Goal: Task Accomplishment & Management: Manage account settings

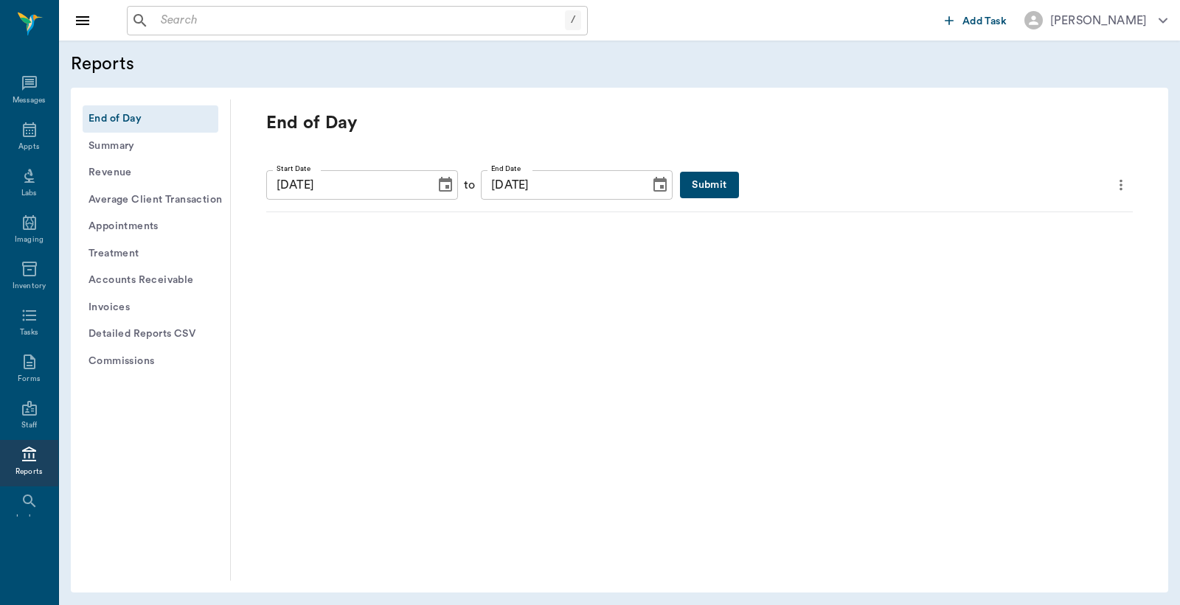
scroll to position [38, 0]
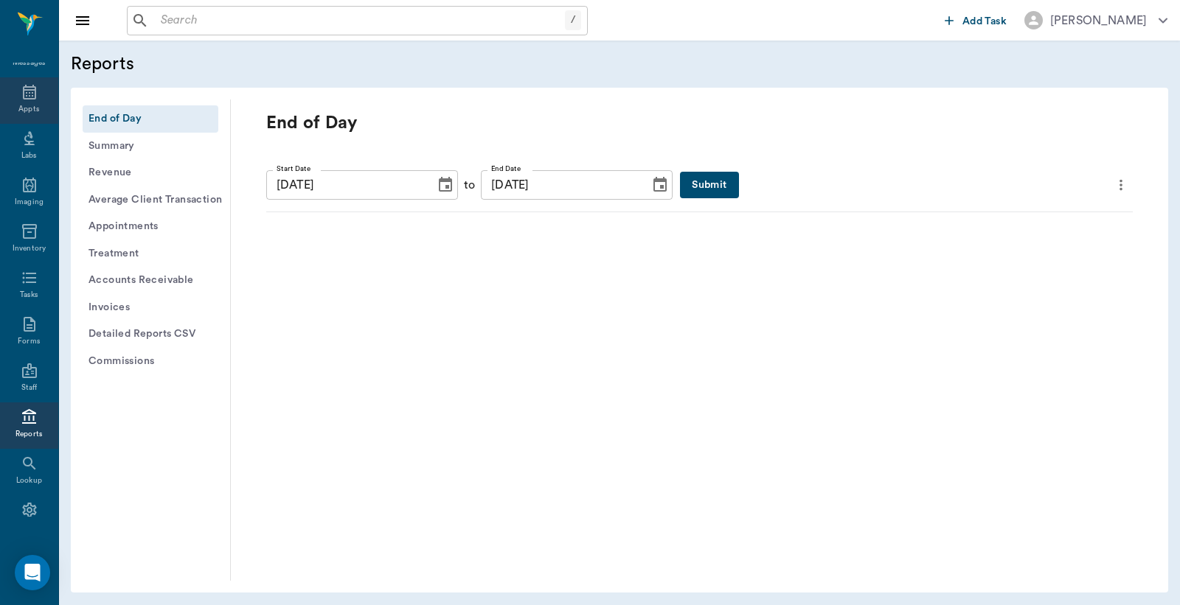
click at [26, 93] on icon at bounding box center [30, 92] width 18 height 18
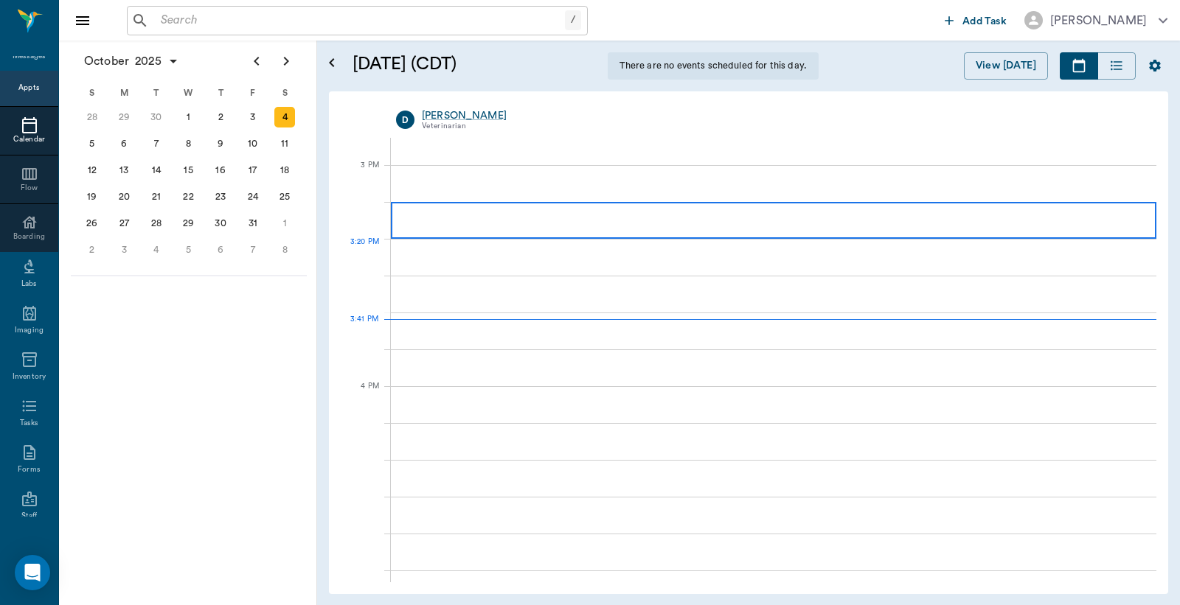
scroll to position [1331, 0]
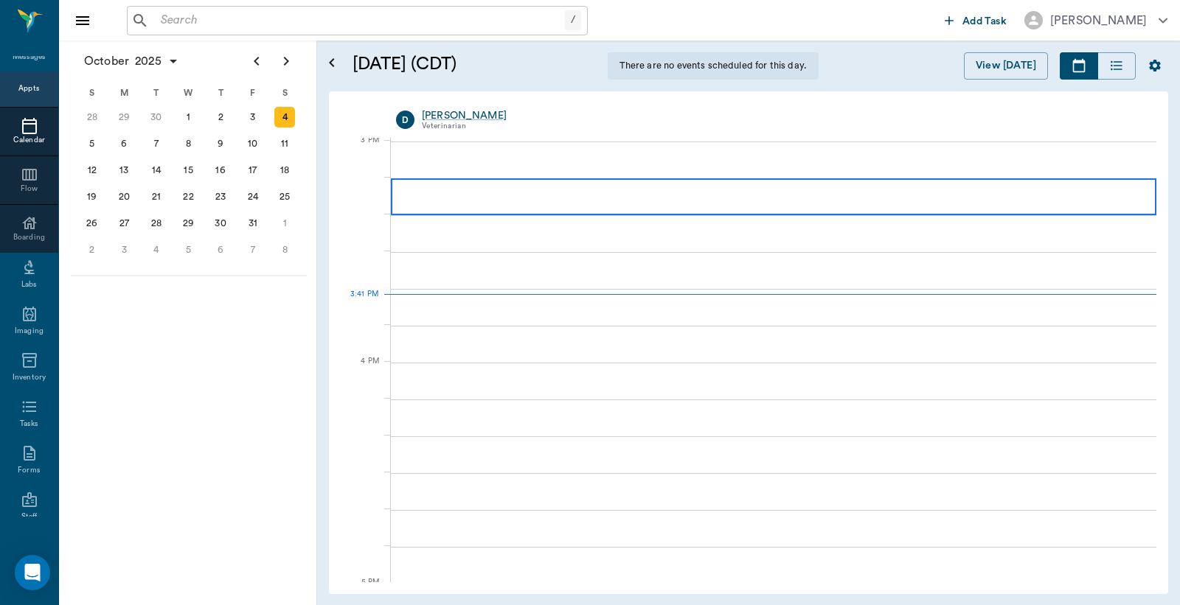
scroll to position [1331, 0]
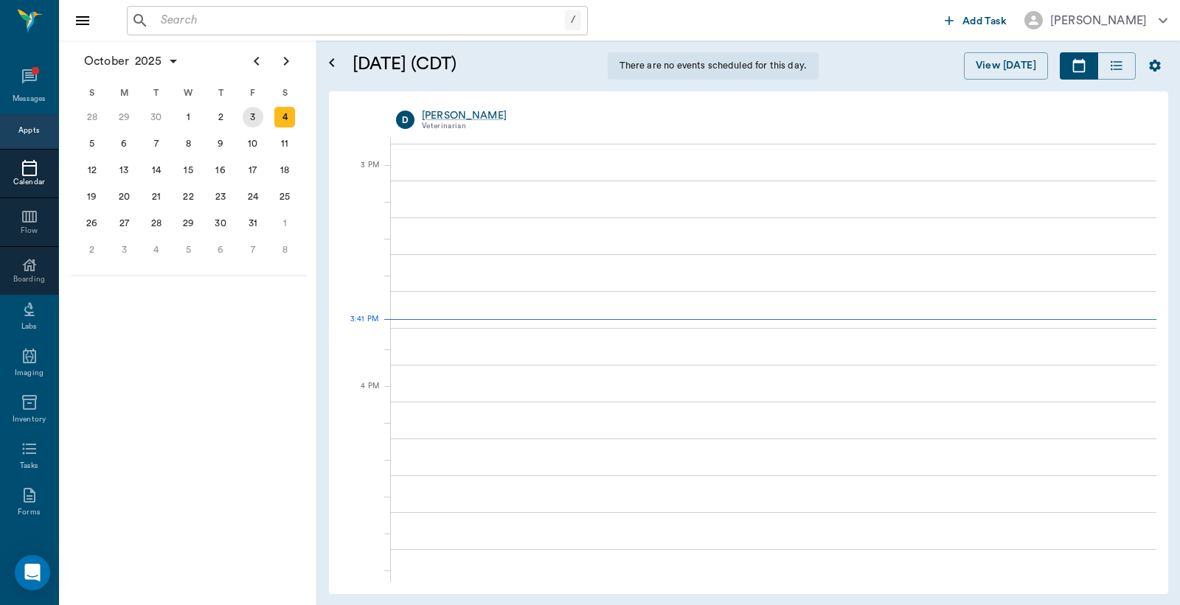
scroll to position [46, 0]
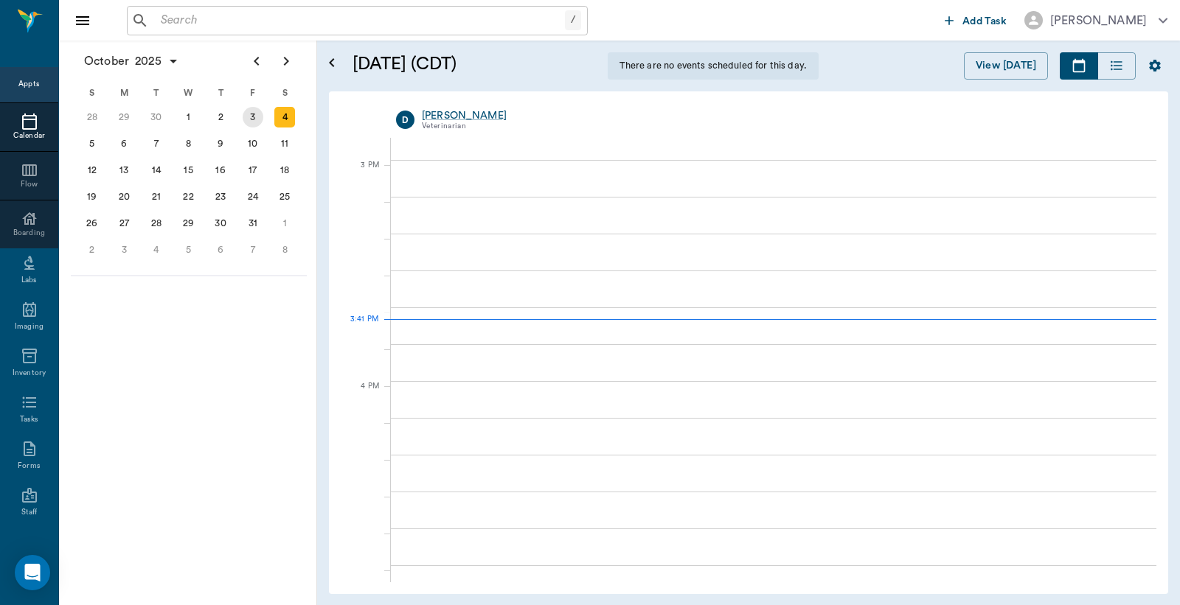
click at [249, 119] on div "3" at bounding box center [253, 117] width 21 height 21
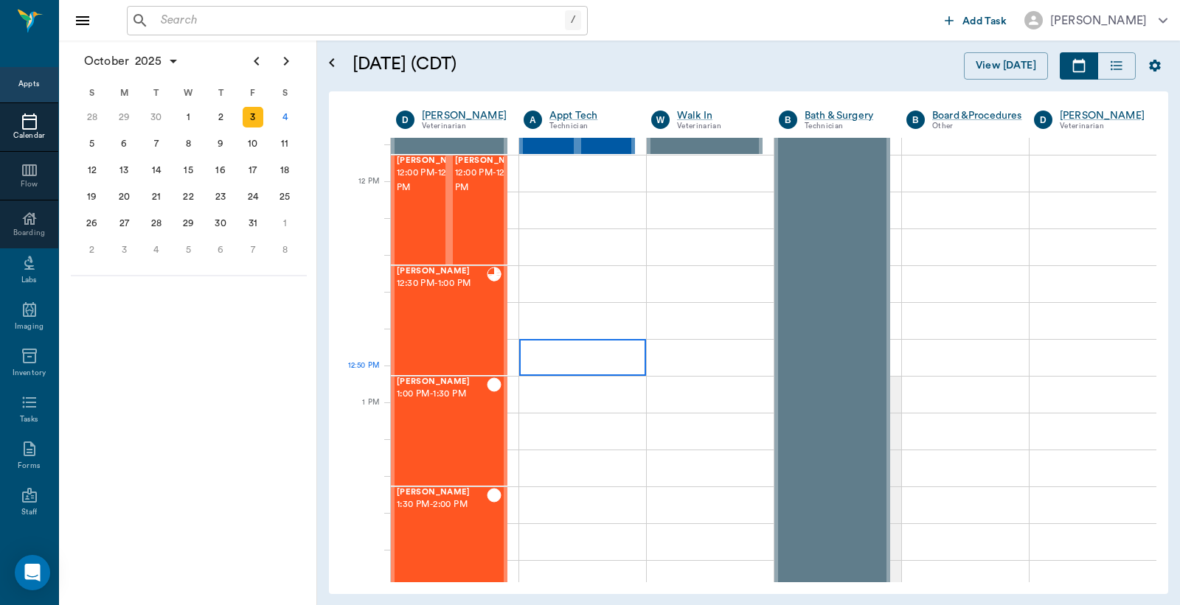
scroll to position [764, 0]
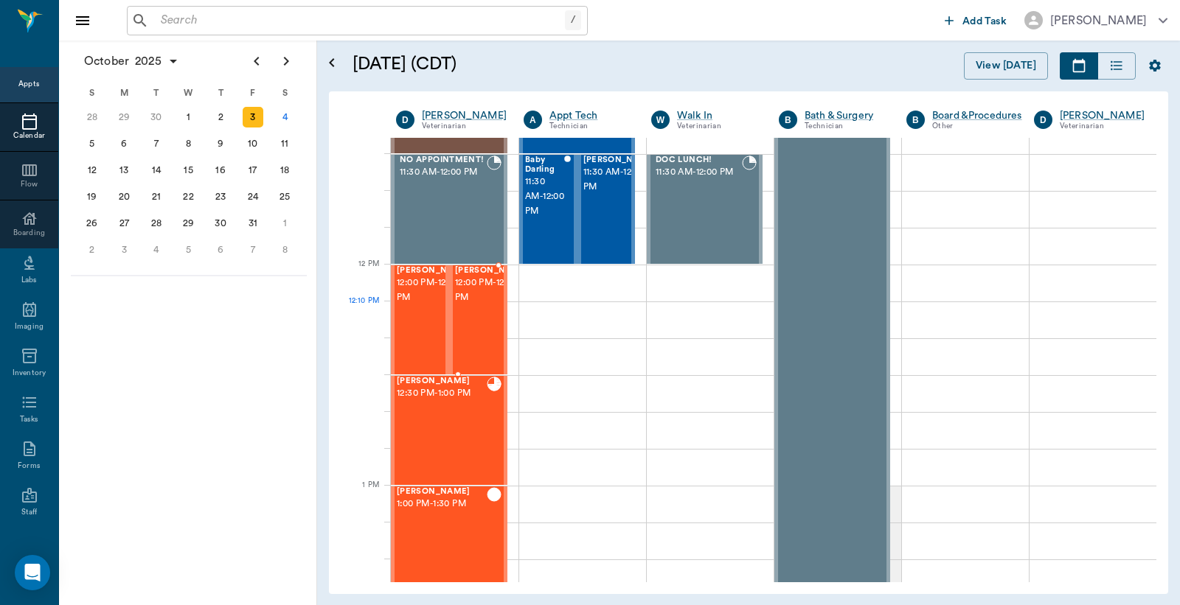
click at [466, 305] on span "12:00 PM - 12:30 PM" at bounding box center [492, 290] width 74 height 29
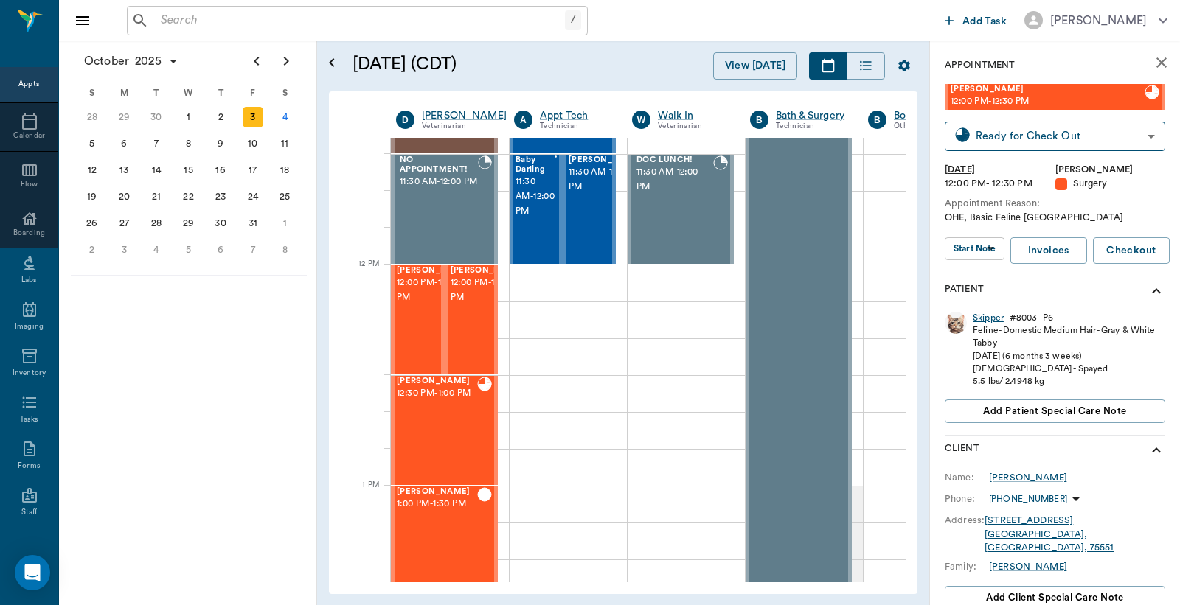
click at [994, 317] on div "Skipper" at bounding box center [988, 318] width 31 height 13
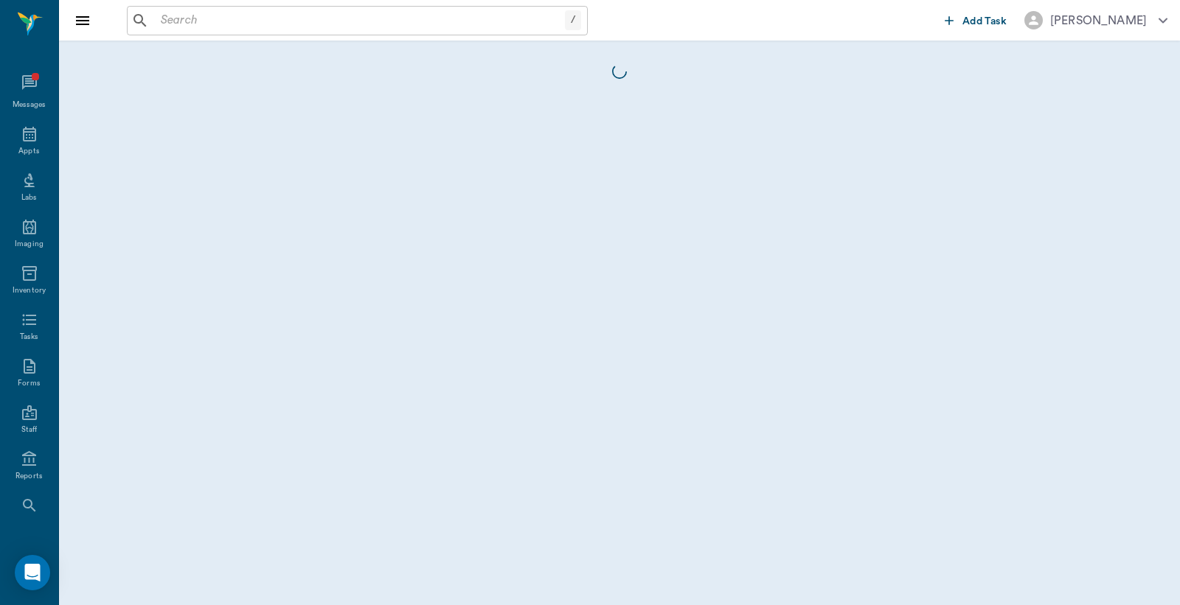
scroll to position [46, 0]
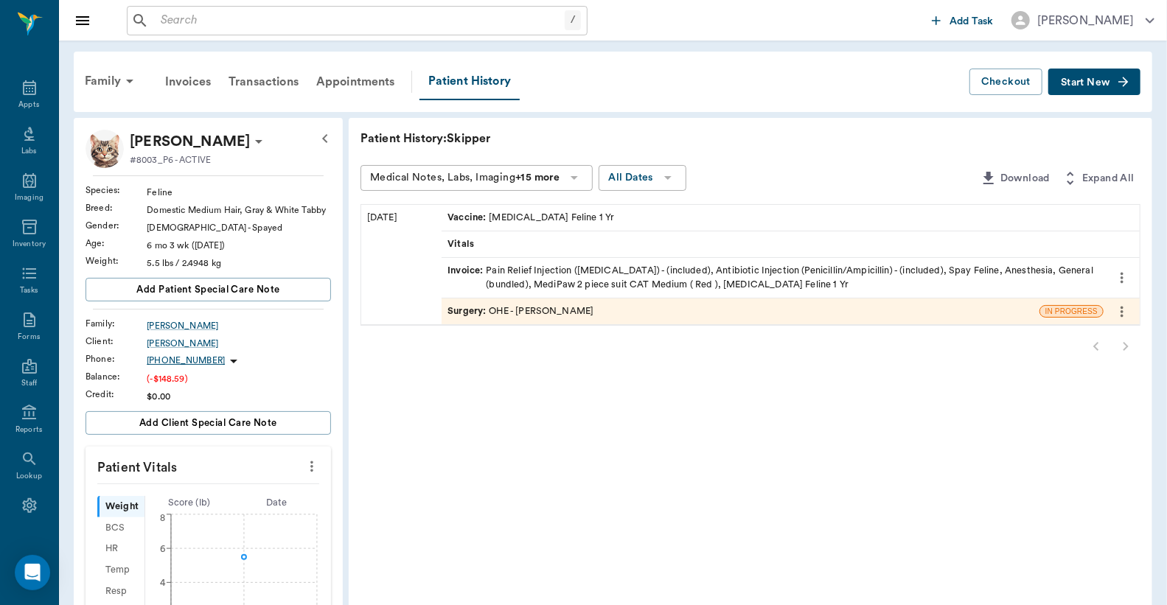
click at [543, 305] on div "Surgery : OHE - [PERSON_NAME]" at bounding box center [521, 312] width 146 height 14
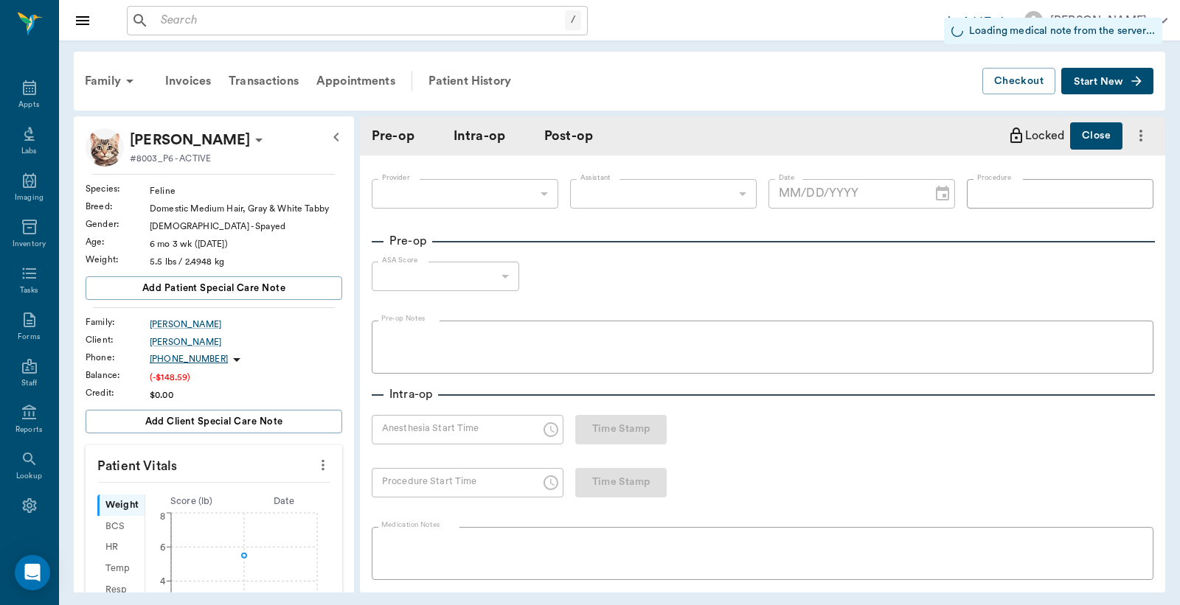
type input "63ec2f075fda476ae8351a4d"
type input "63ec2e7e52e12b0ba117b124"
type input "OHE"
type input "1"
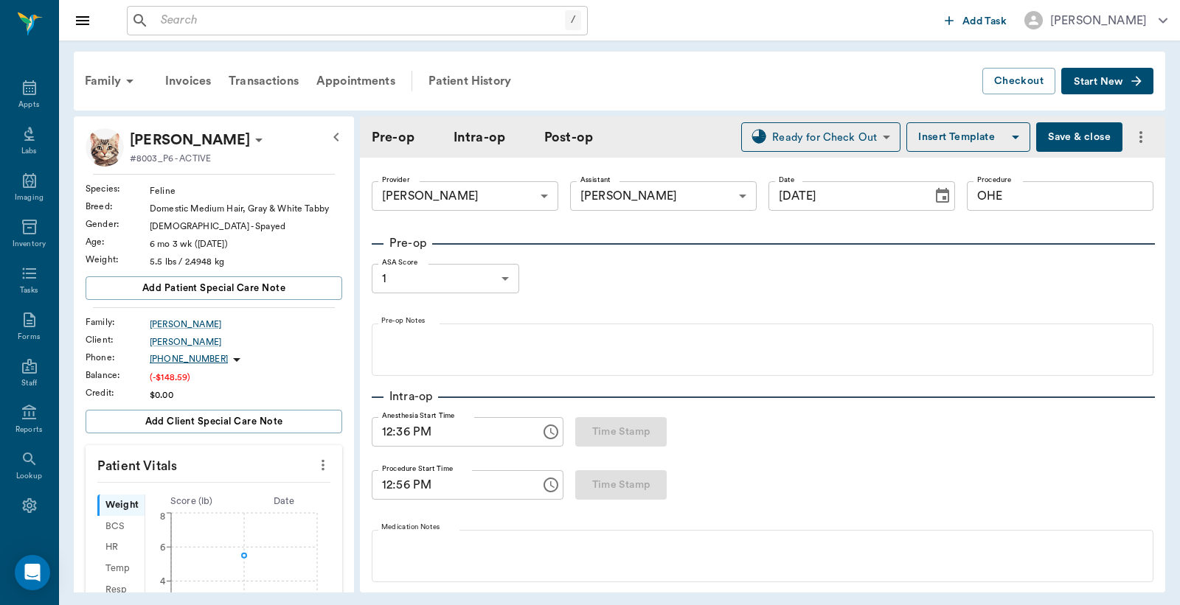
type input "[DATE]"
type input "12:36 PM"
type input "12:56 PM"
type input "01:13 PM"
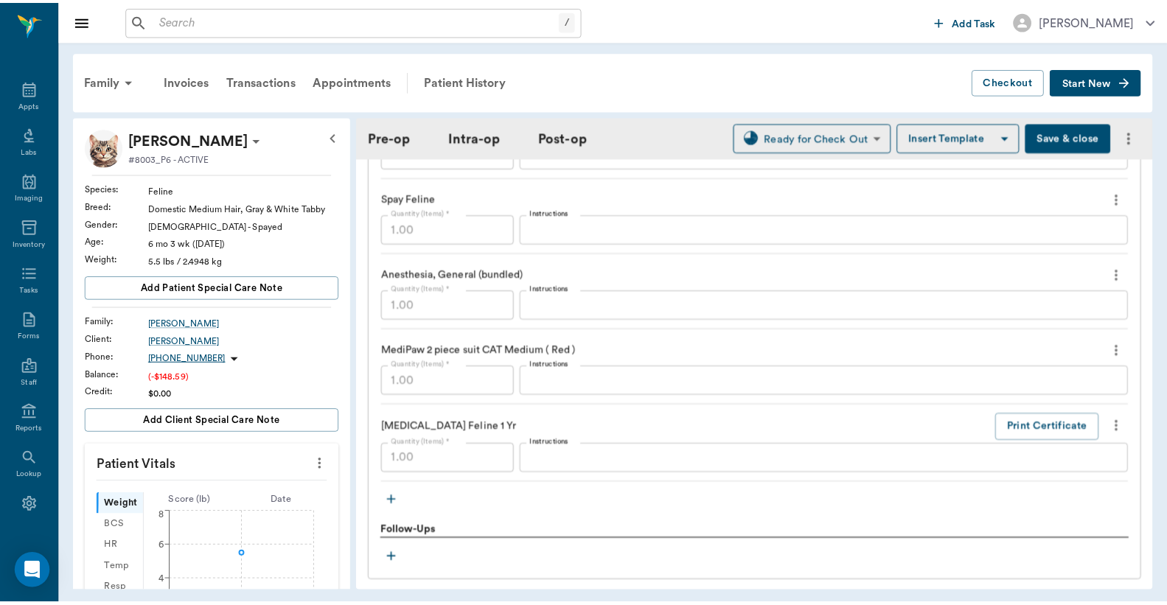
scroll to position [1600, 0]
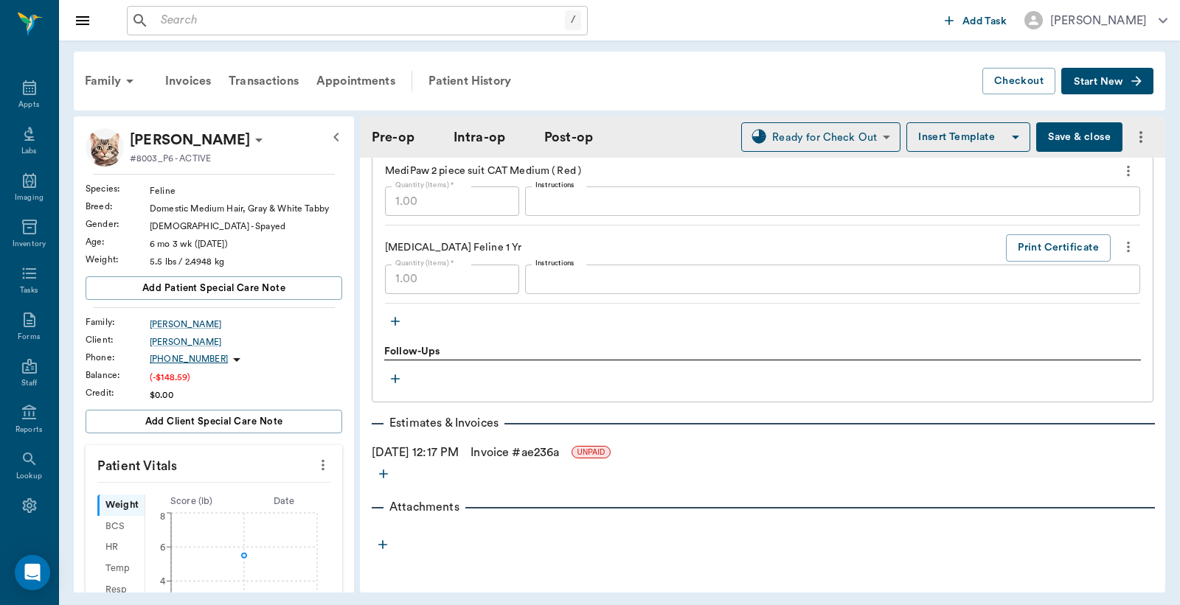
click at [515, 452] on link "Invoice # ae236a" at bounding box center [514, 453] width 88 height 18
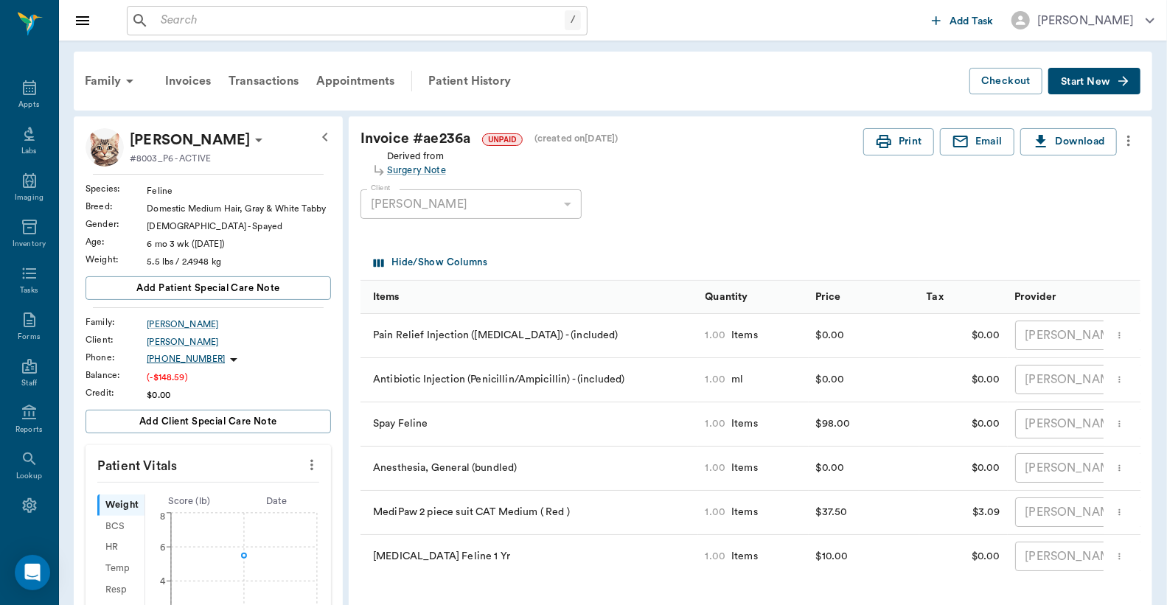
click at [1132, 143] on icon "more" at bounding box center [1129, 141] width 16 height 18
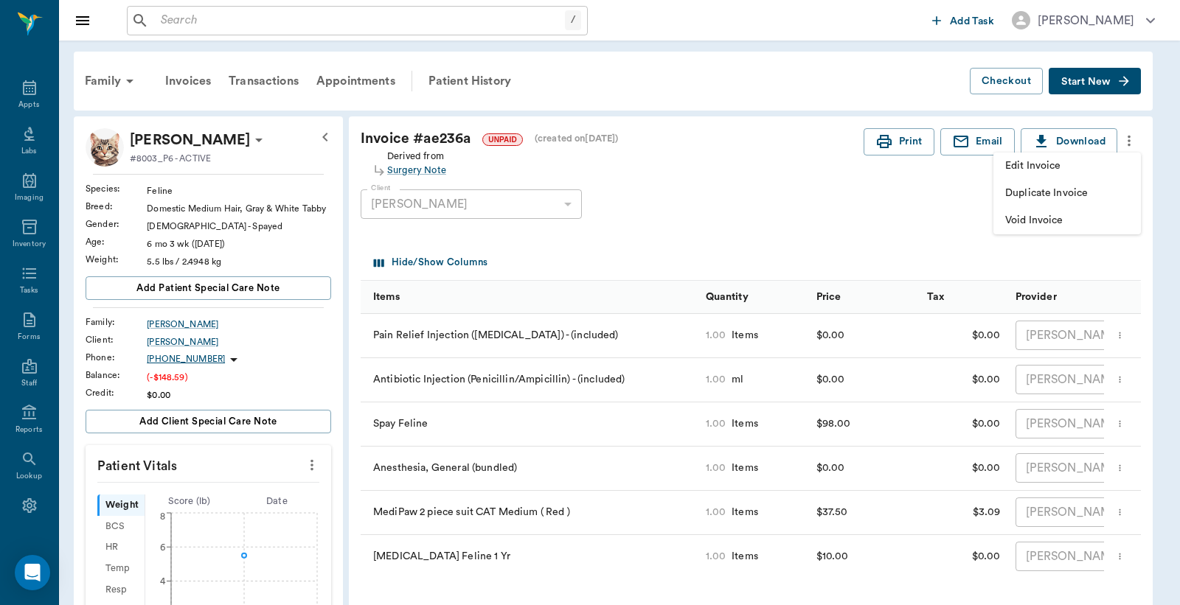
click at [1117, 160] on span "Edit Invoice" at bounding box center [1067, 166] width 124 height 15
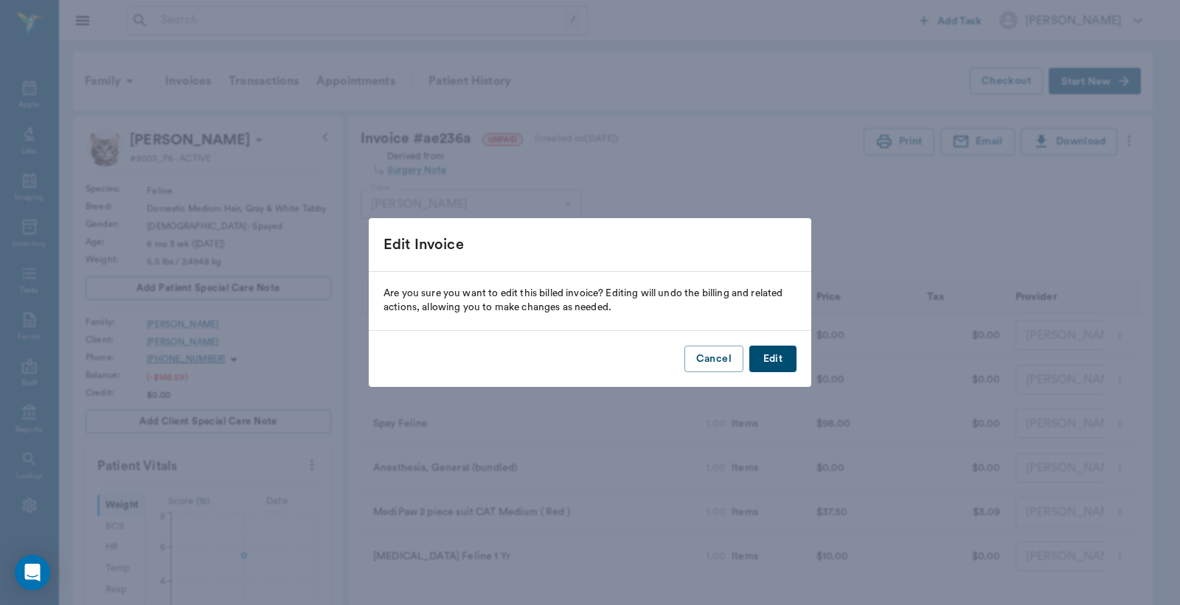
click at [783, 352] on button "Edit" at bounding box center [772, 359] width 47 height 27
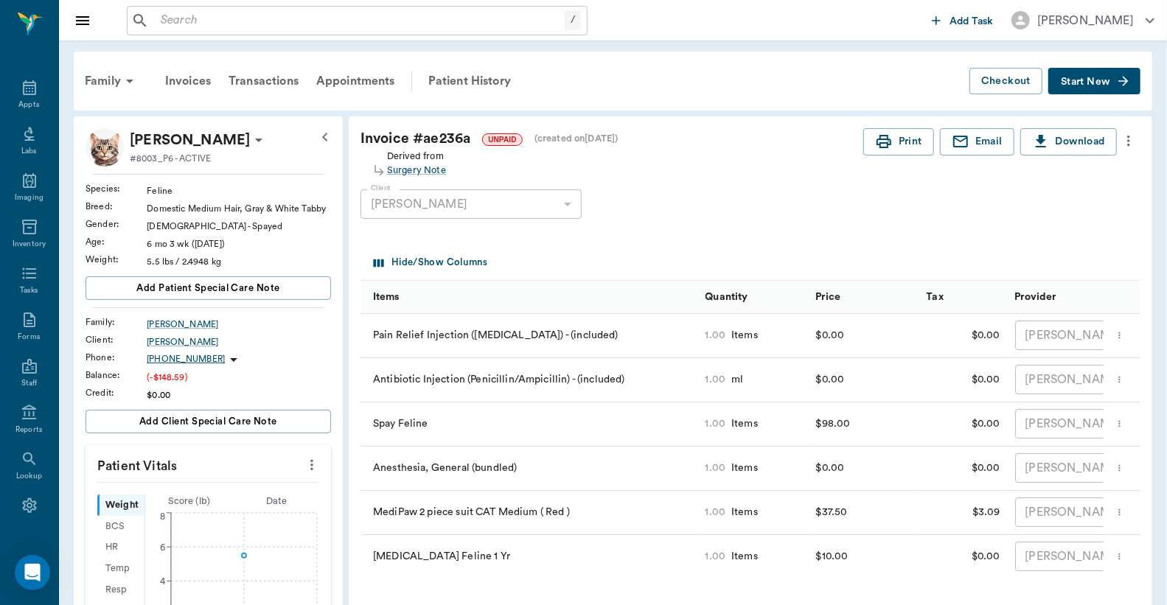
click at [1122, 144] on icon "more" at bounding box center [1129, 141] width 16 height 18
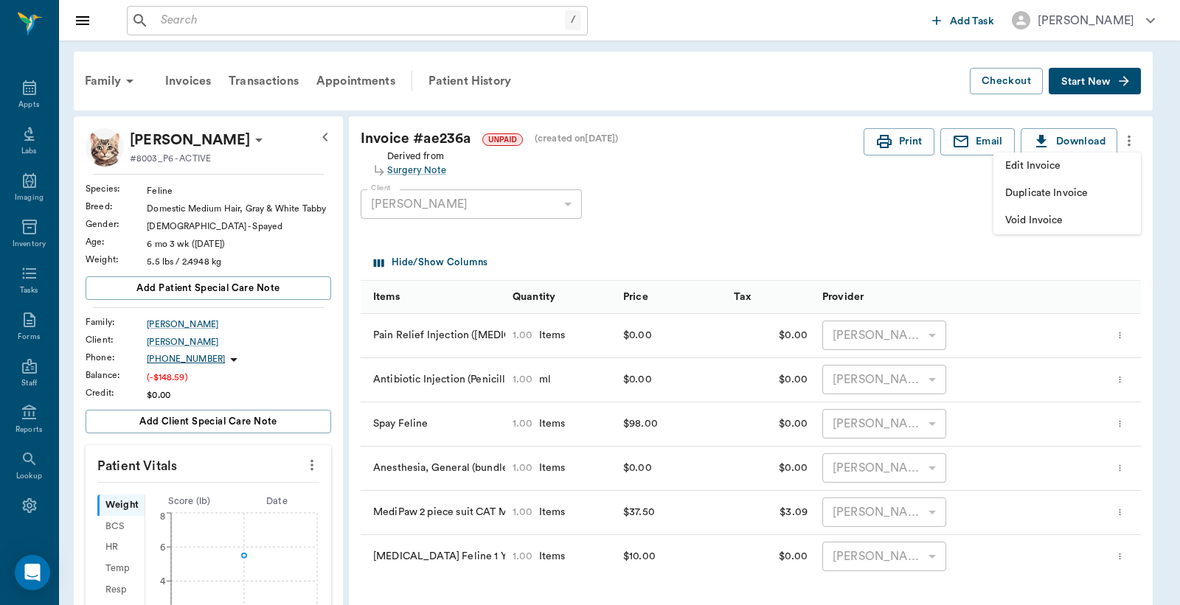
click at [1102, 167] on span "Edit Invoice" at bounding box center [1067, 166] width 124 height 15
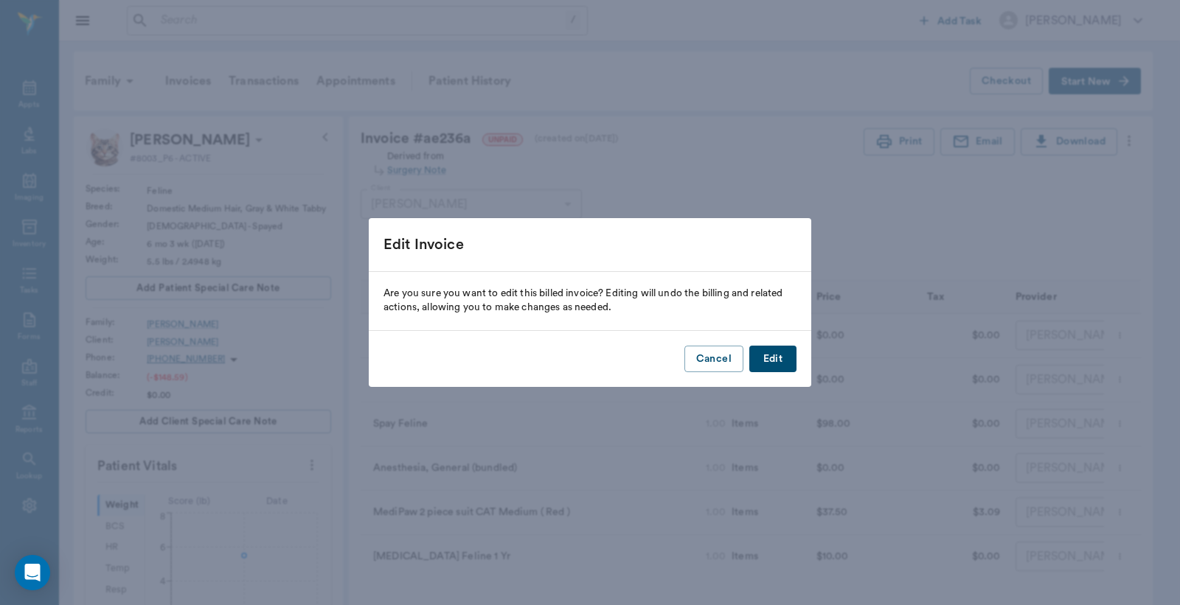
click at [785, 354] on button "Edit" at bounding box center [772, 359] width 47 height 27
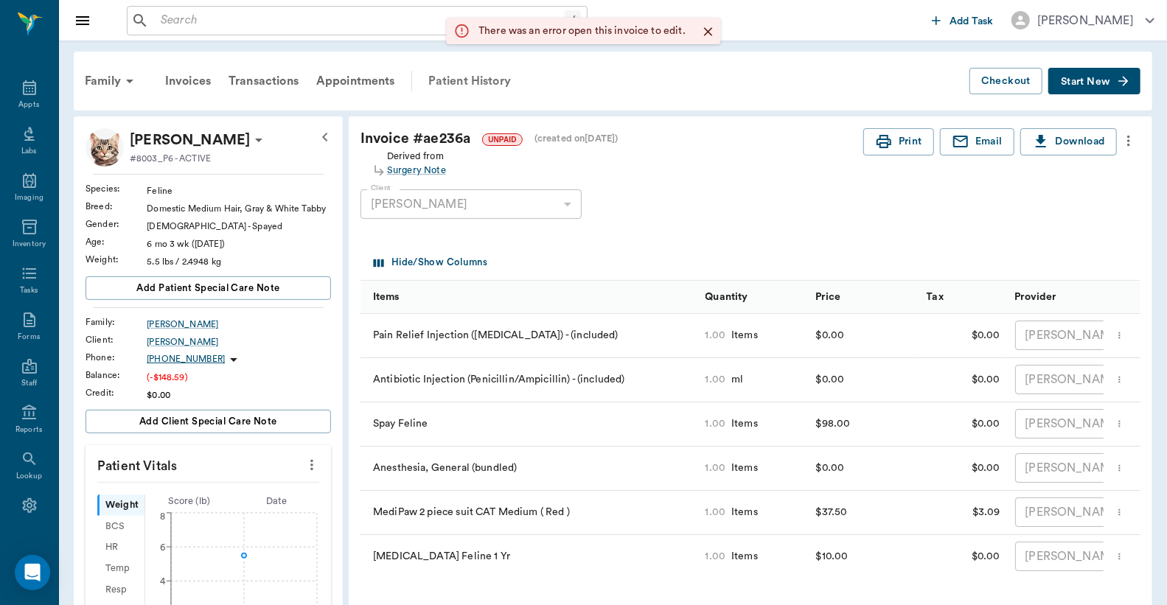
click at [497, 85] on div "Patient History" at bounding box center [470, 80] width 100 height 35
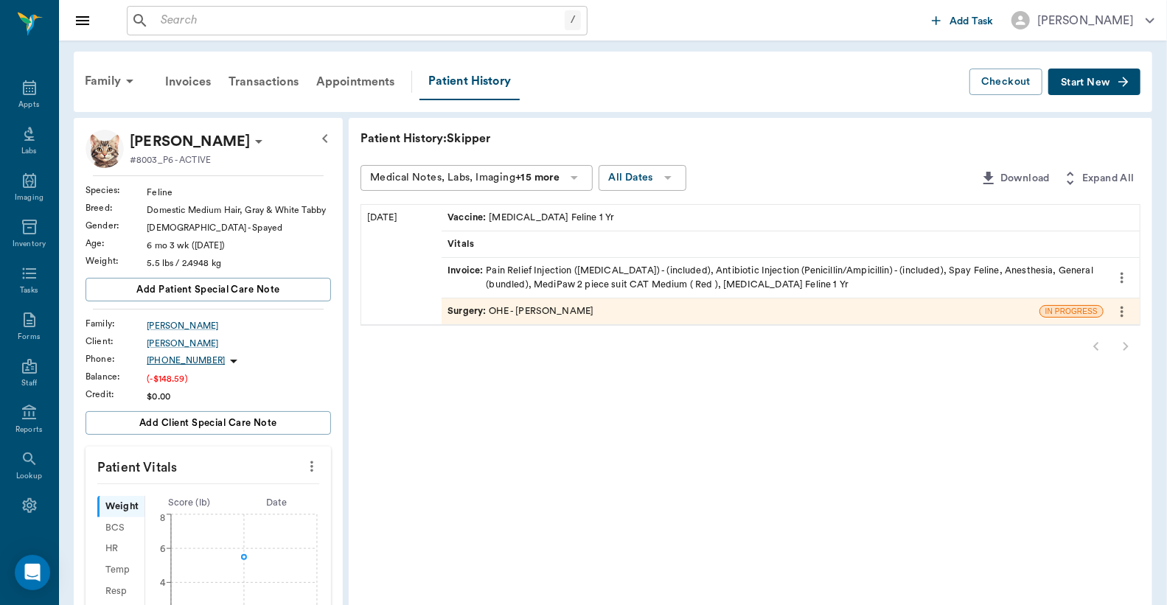
click at [593, 306] on div "Surgery : OHE - [PERSON_NAME]" at bounding box center [521, 312] width 146 height 14
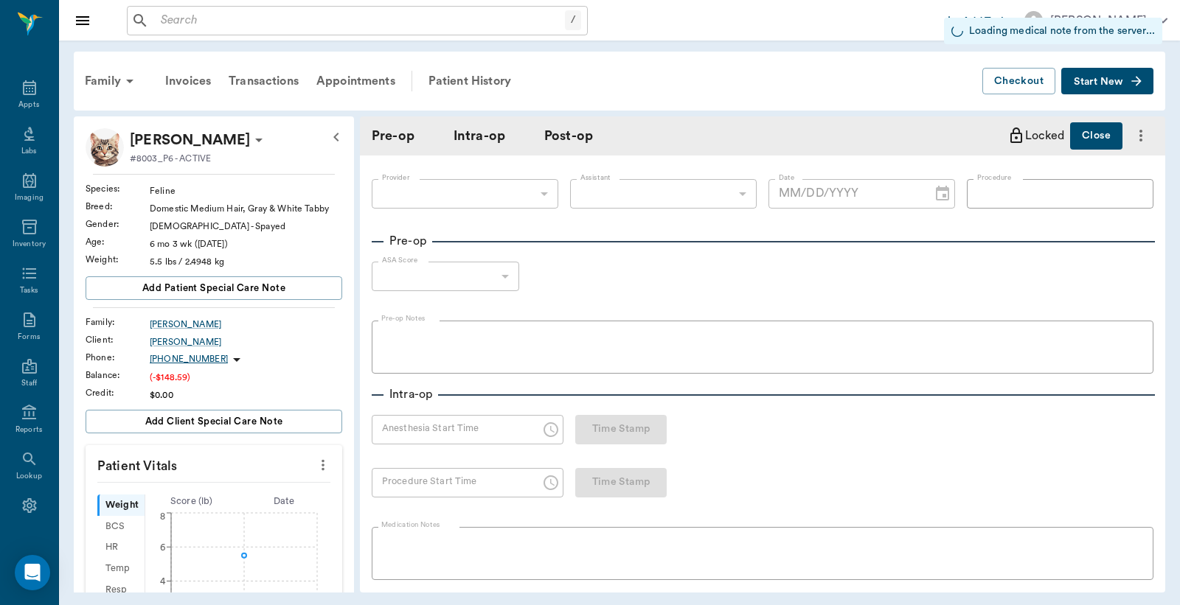
type input "63ec2f075fda476ae8351a4d"
type input "63ec2e7e52e12b0ba117b124"
type input "OHE"
type input "1"
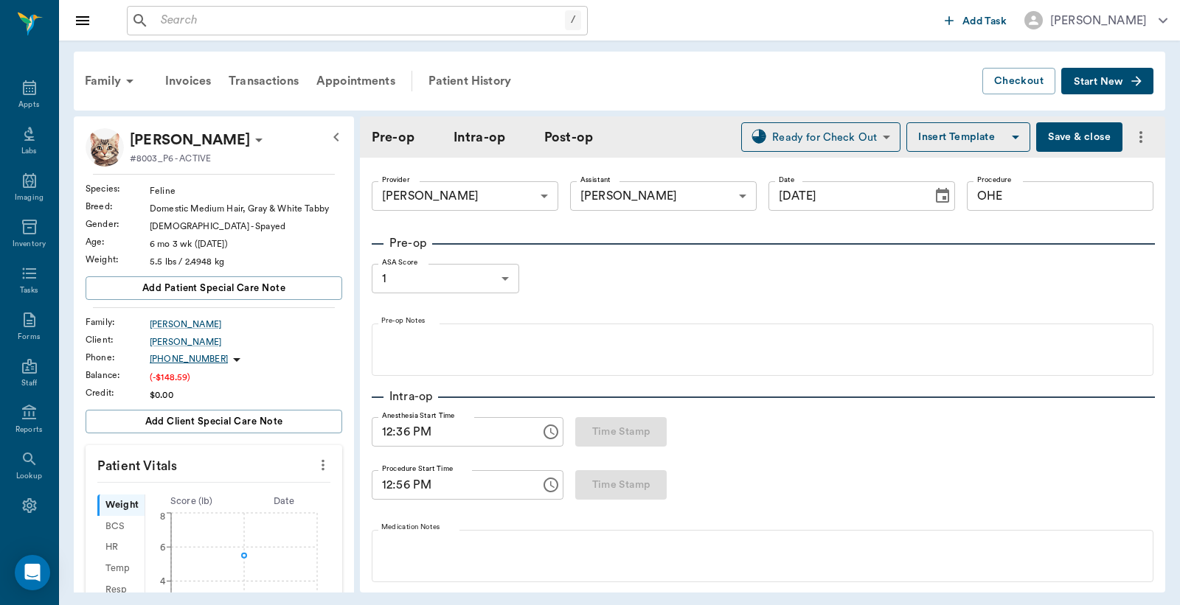
type input "[DATE]"
type input "12:36 PM"
type input "12:56 PM"
type input "01:13 PM"
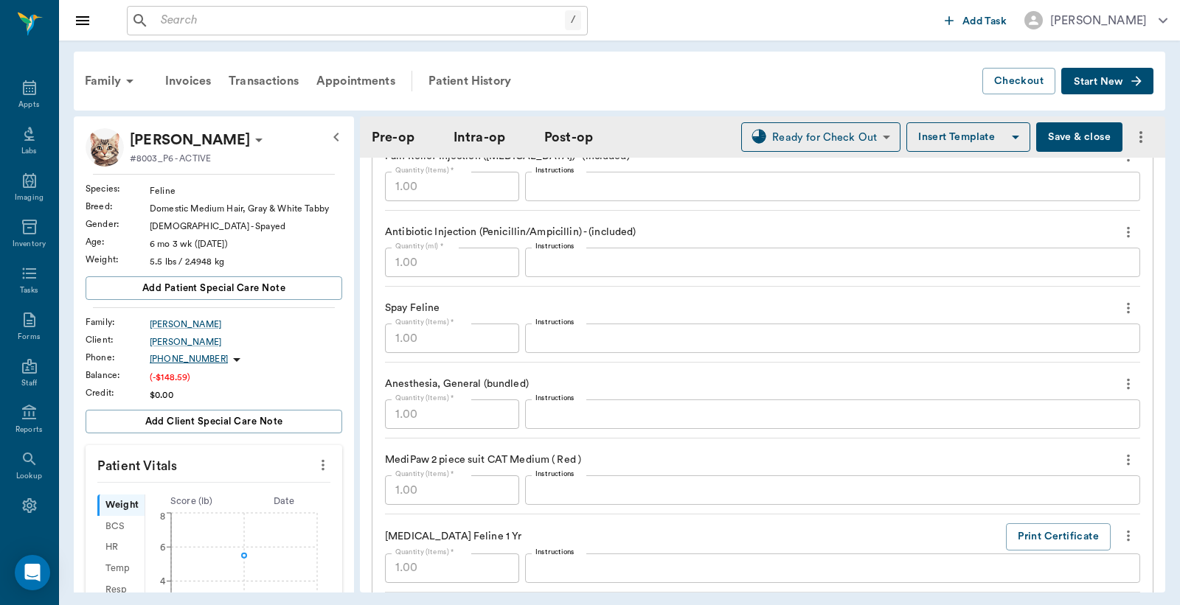
scroll to position [1420, 0]
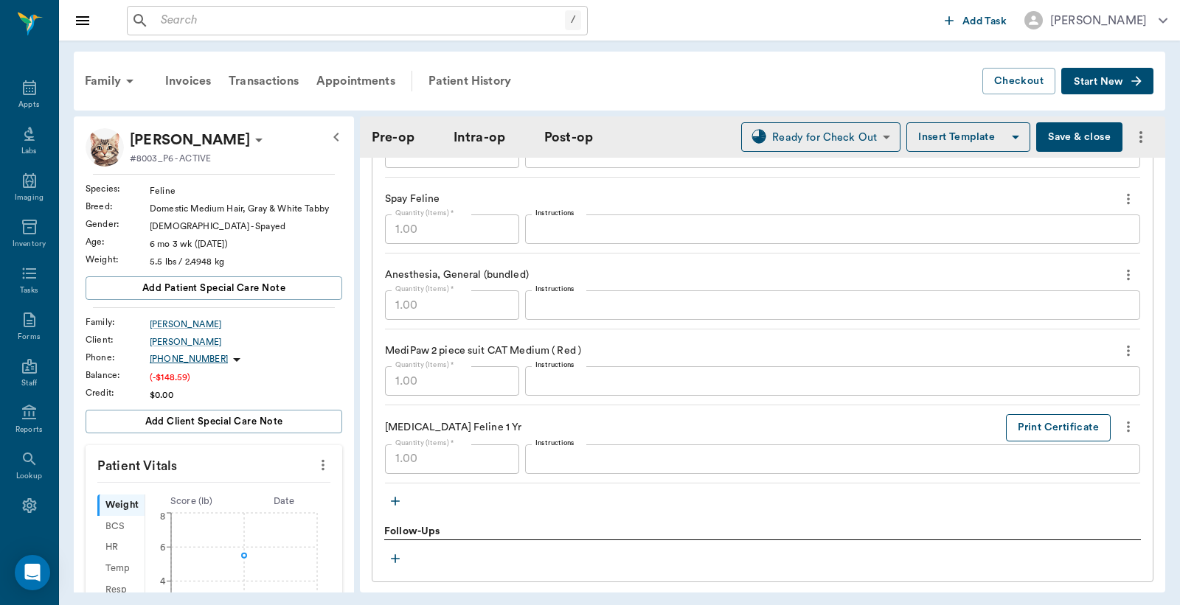
click at [1025, 425] on button "Print Certificate" at bounding box center [1058, 427] width 105 height 27
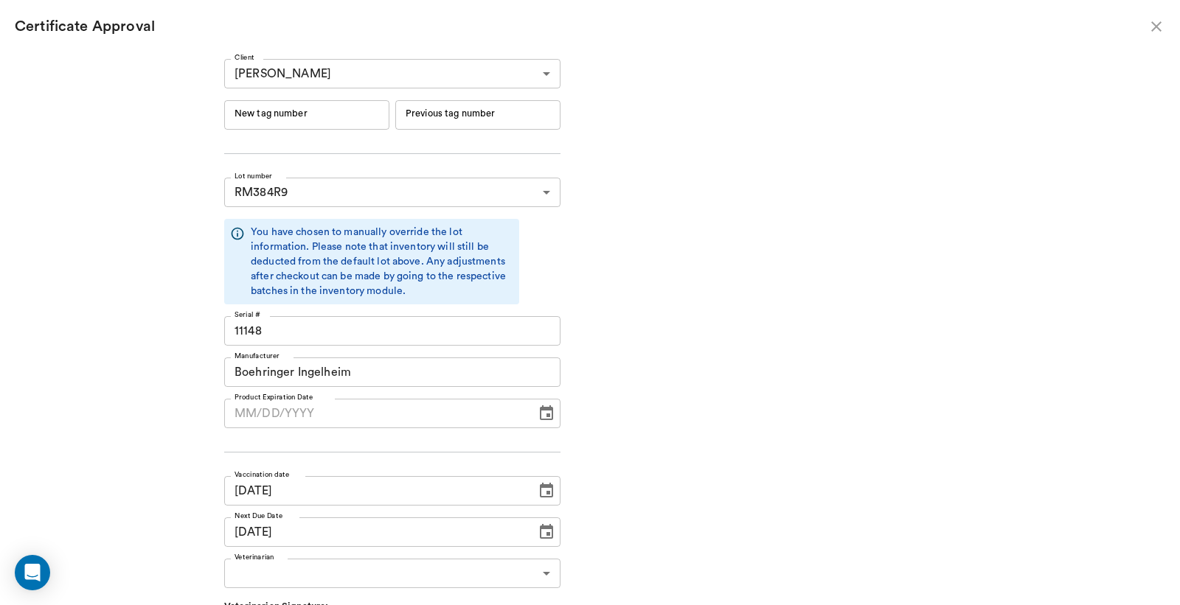
type input "[DATE]"
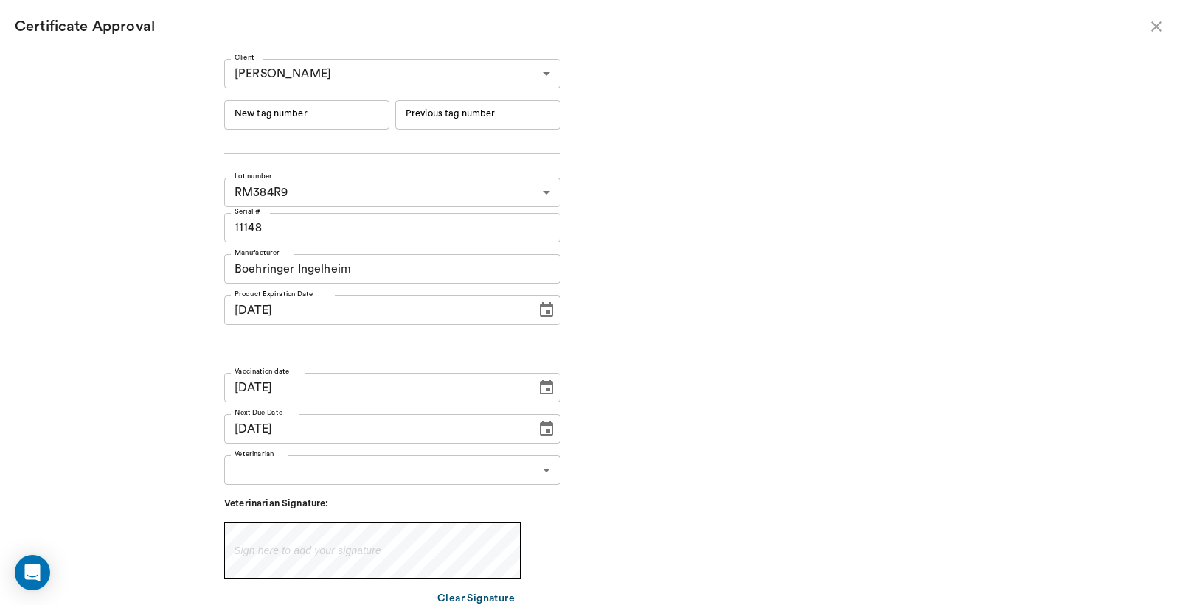
type input "[DATE]"
click at [367, 114] on input "New tag number" at bounding box center [306, 114] width 165 height 29
type input "254959"
click at [395, 310] on input "MM/DD/YYYY" at bounding box center [375, 310] width 302 height 29
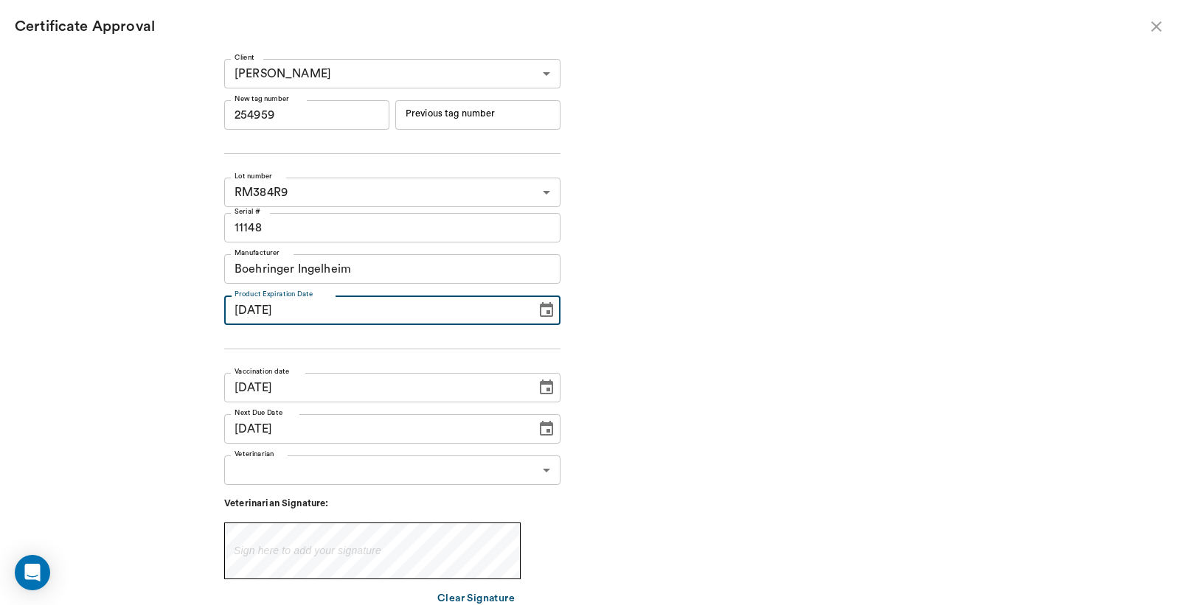
type input "[DATE]"
click at [400, 356] on div "Client [PERSON_NAME] 63ec2ebd52e12b0ba117c744 Client New tag number 254959 New …" at bounding box center [392, 361] width 336 height 604
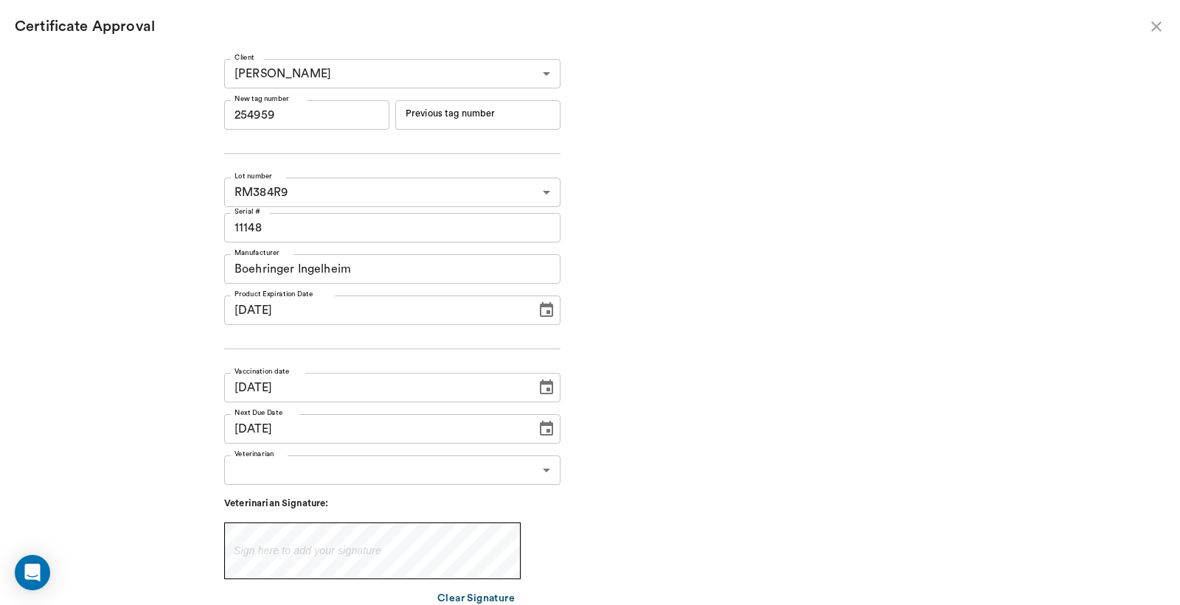
click at [285, 389] on input "[DATE]" at bounding box center [375, 387] width 302 height 29
type input "[DATE]"
click at [360, 429] on input "[DATE]" at bounding box center [375, 428] width 302 height 29
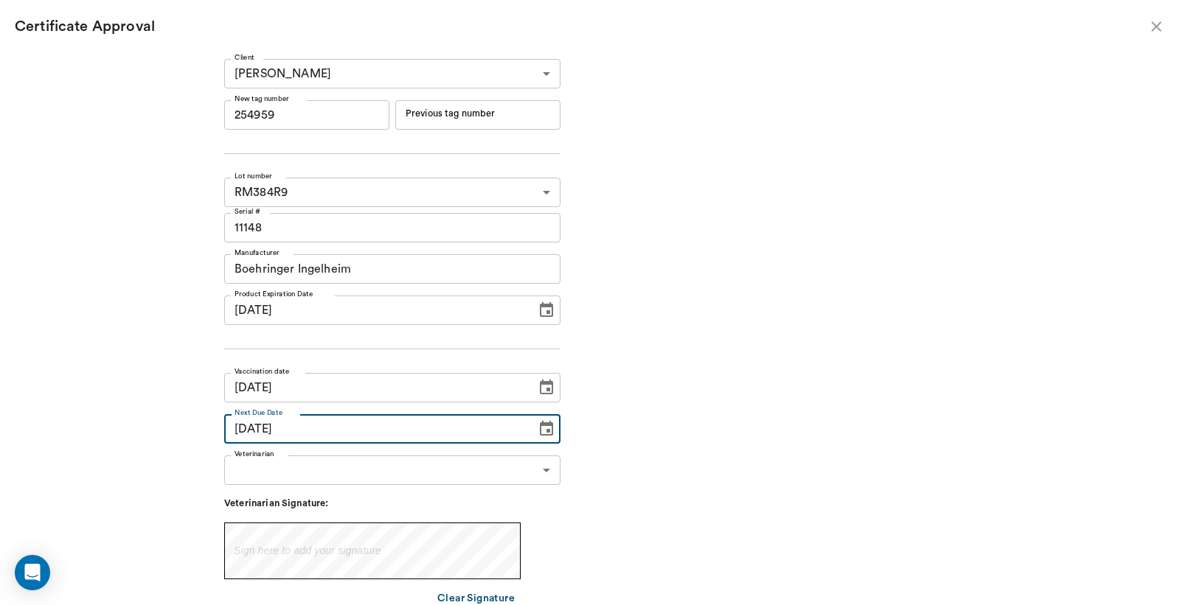
click at [364, 463] on body "/ ​ Add Task [PERSON_NAME] Nectar Messages Appts Labs Imaging Inventory Tasks F…" at bounding box center [590, 302] width 1180 height 605
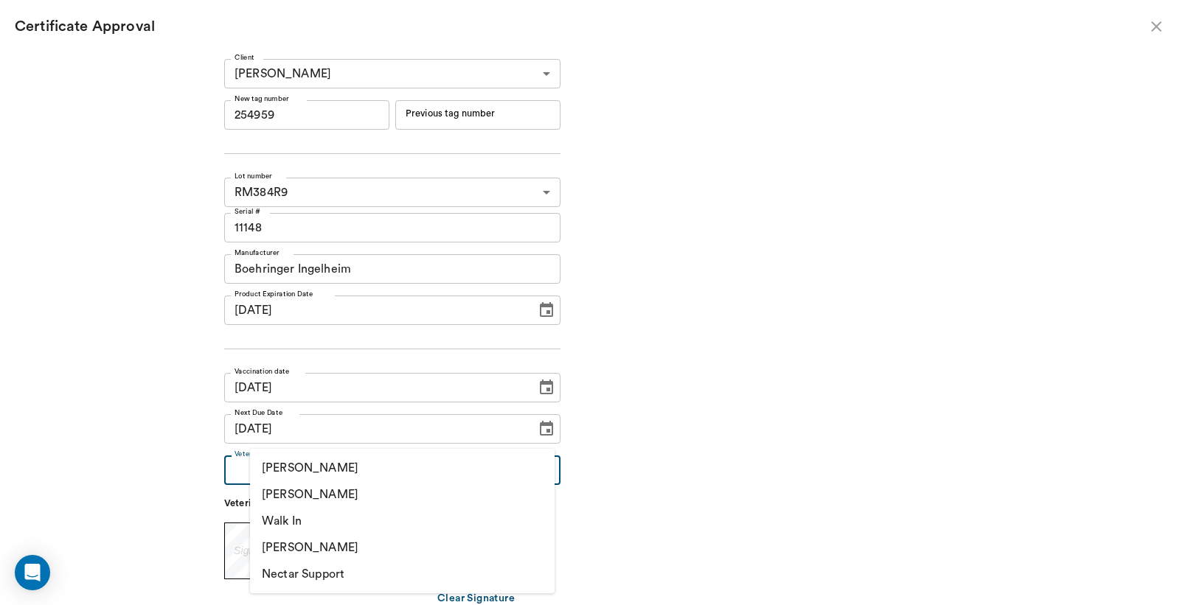
click at [361, 491] on li "[PERSON_NAME]" at bounding box center [402, 495] width 305 height 27
type input "63ec2f075fda476ae8351a4d"
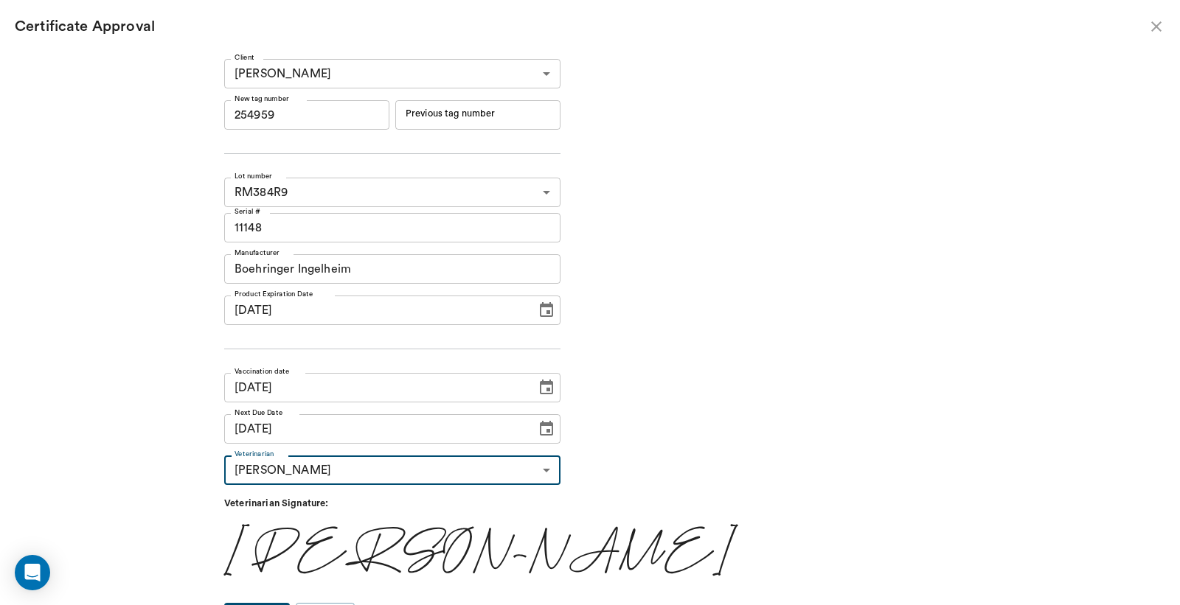
scroll to position [24, 0]
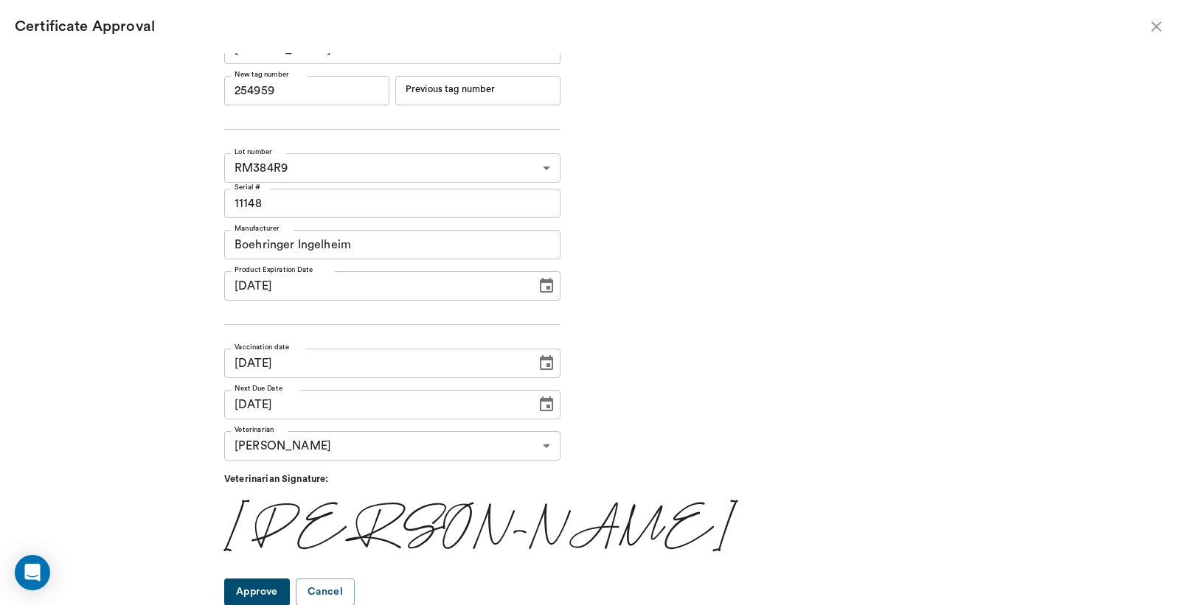
click at [288, 585] on button "Approve" at bounding box center [257, 592] width 66 height 27
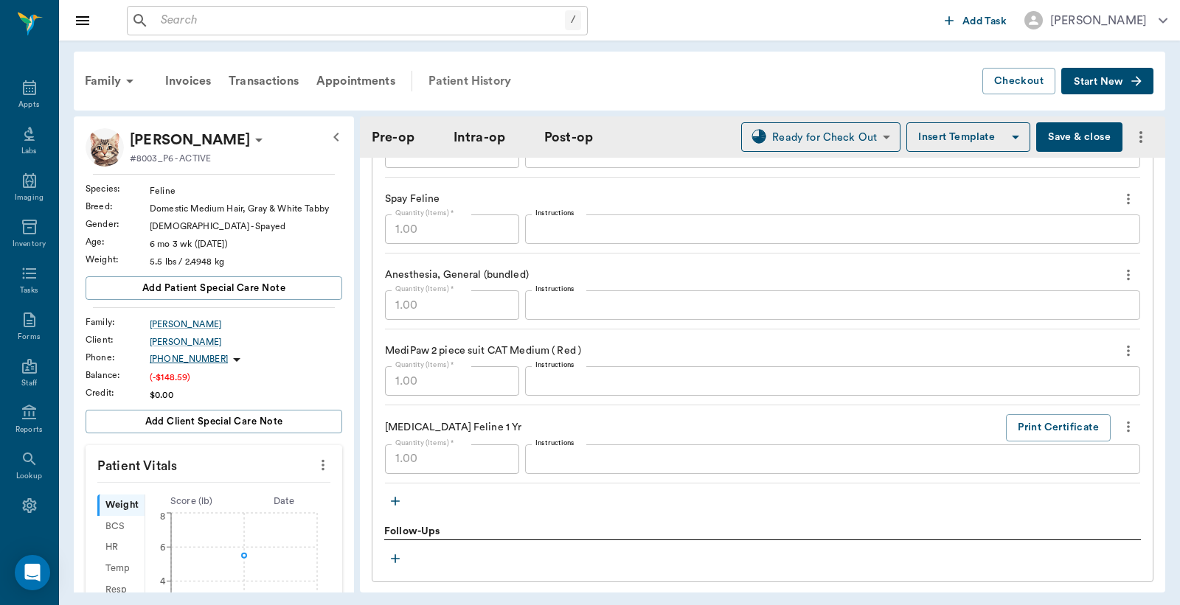
click at [483, 86] on div "Patient History" at bounding box center [470, 80] width 100 height 35
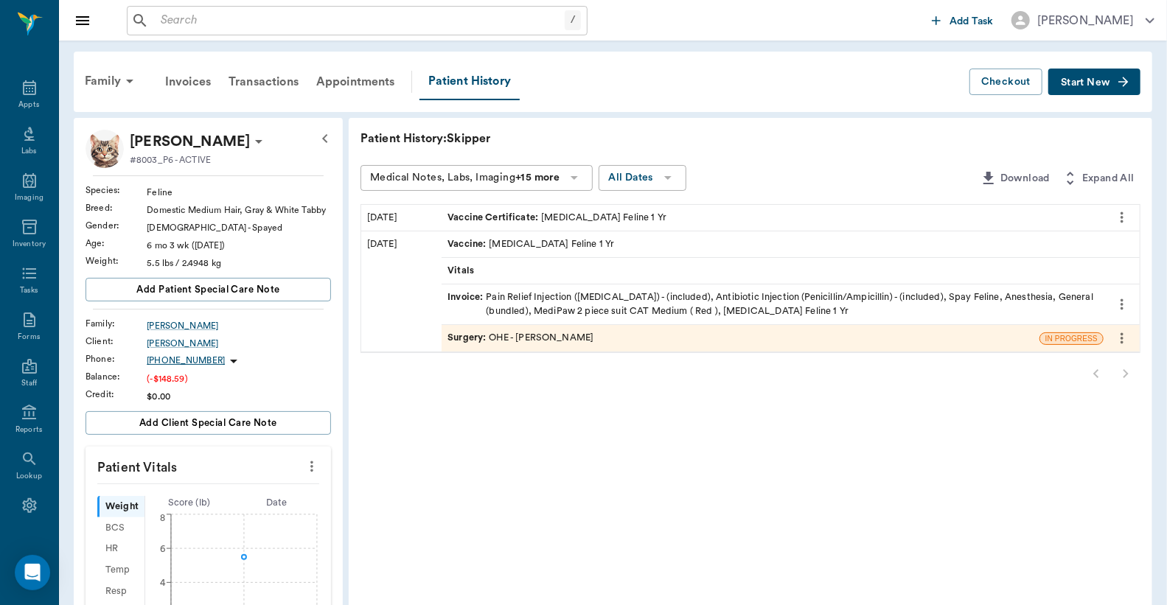
click at [529, 342] on div "Surgery : OHE - [PERSON_NAME]" at bounding box center [521, 338] width 146 height 14
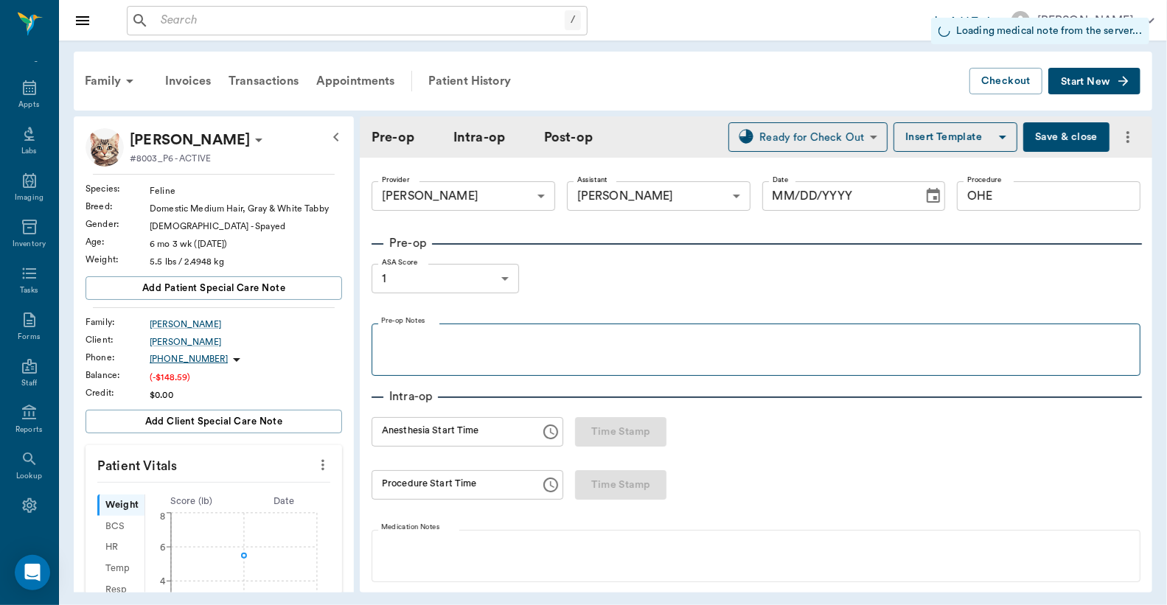
type input "63ec2f075fda476ae8351a4d"
type input "63ec2e7e52e12b0ba117b124"
type input "OHE"
type input "1"
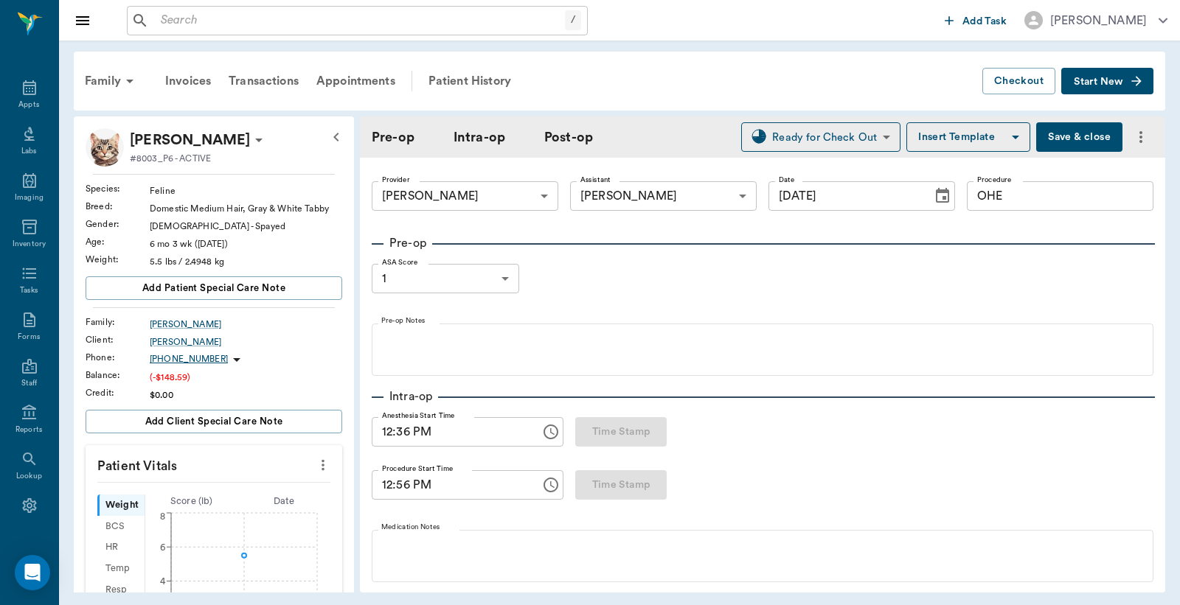
type input "[DATE]"
type input "12:36 PM"
type input "12:56 PM"
type input "01:13 PM"
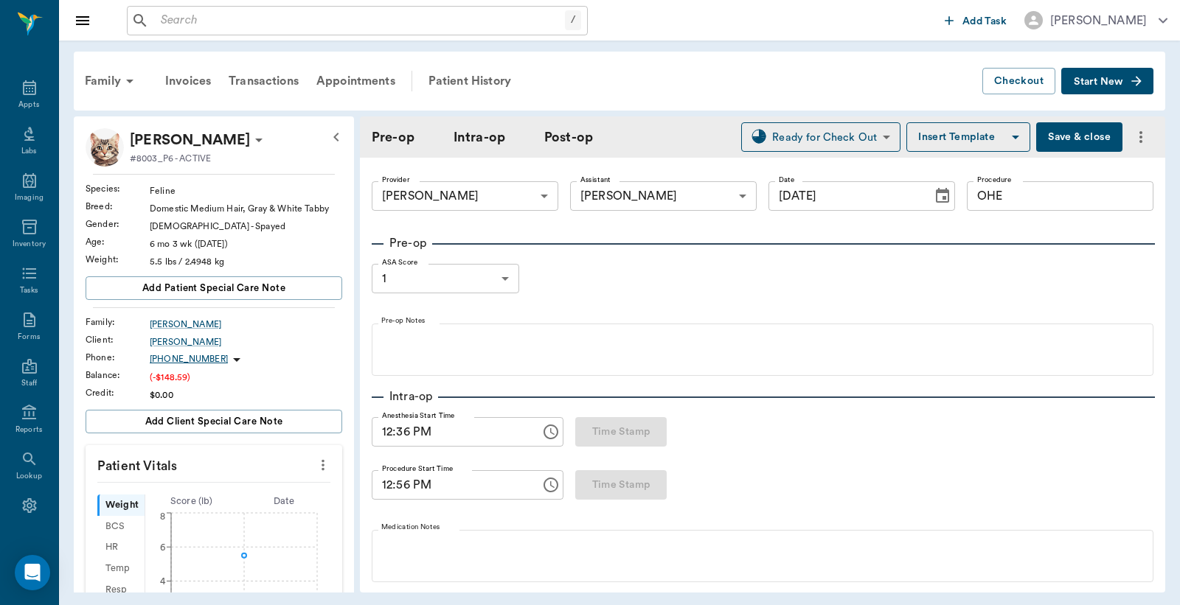
type input "1.00"
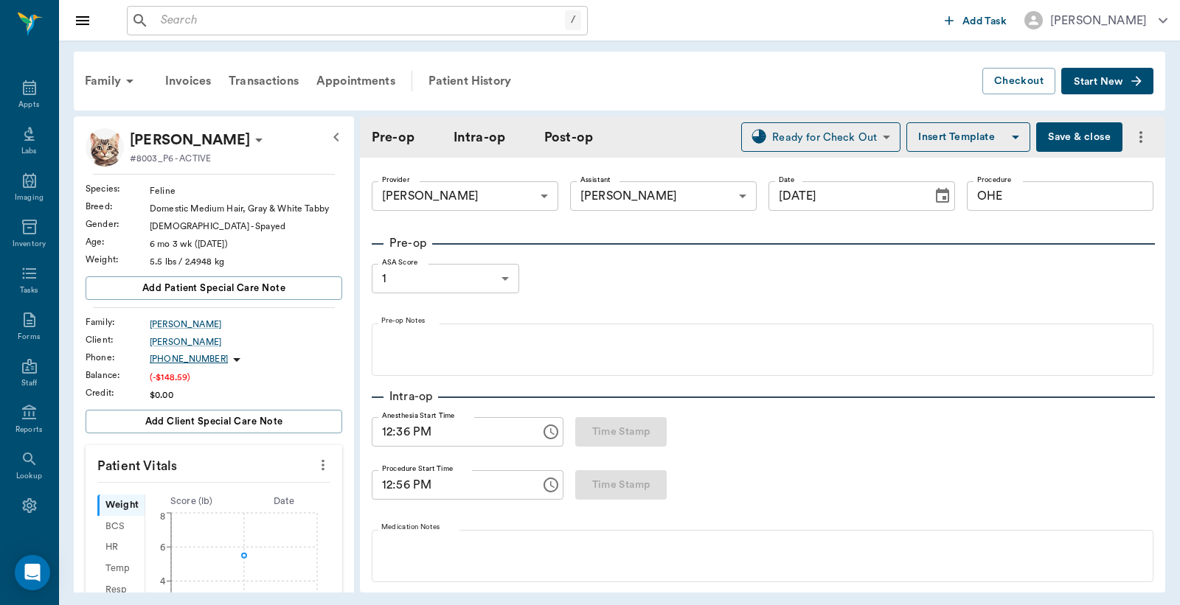
type input "1.00"
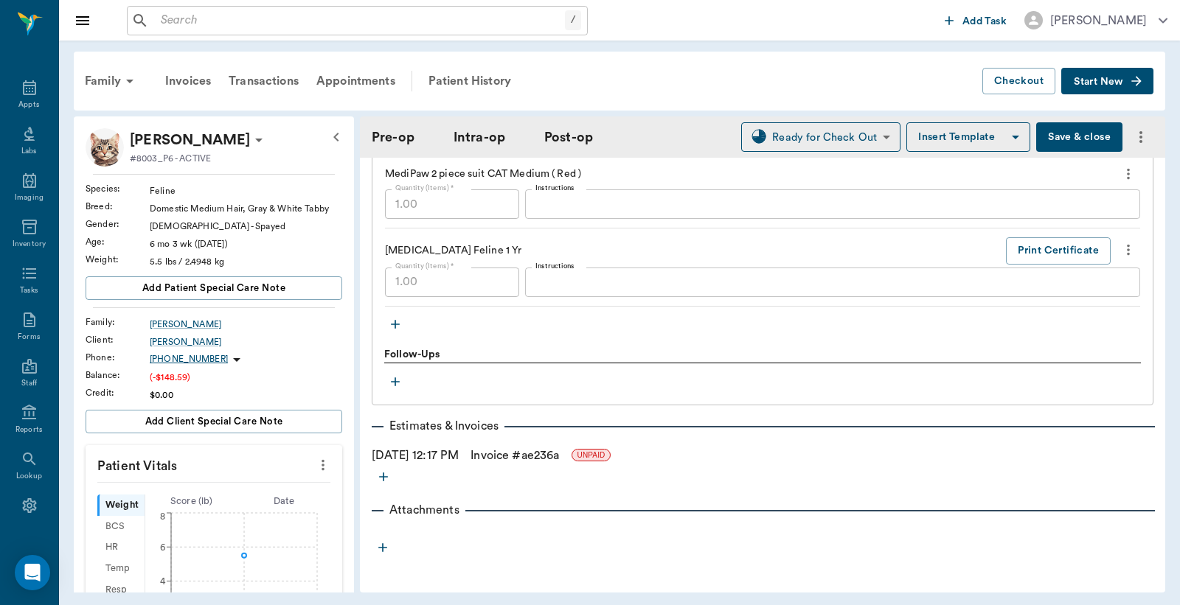
scroll to position [1600, 0]
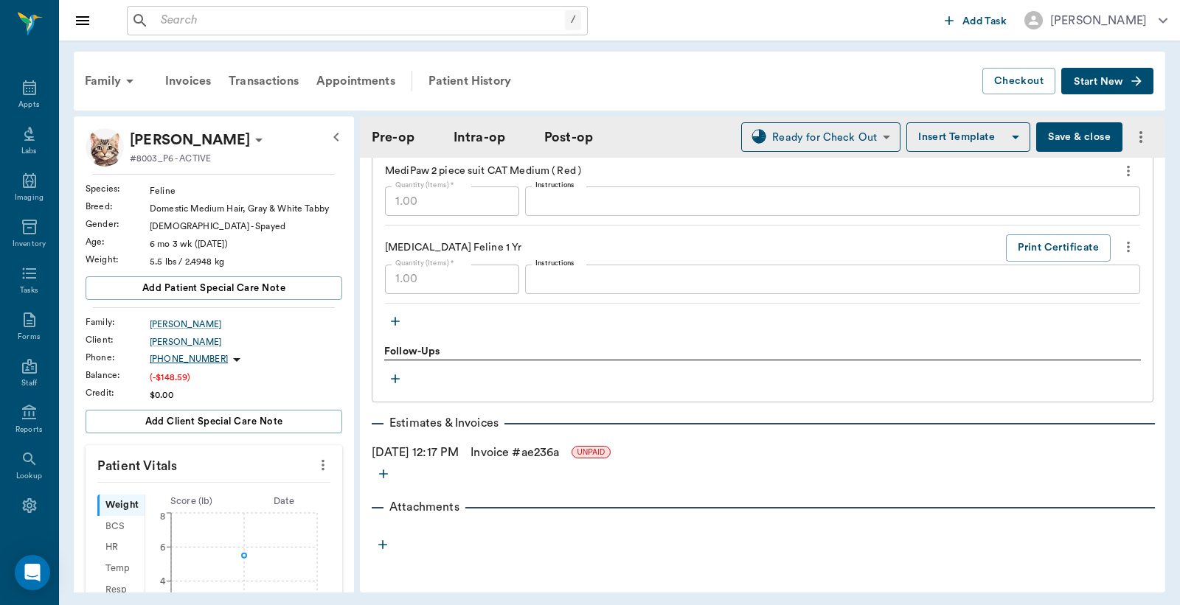
click at [400, 319] on icon "button" at bounding box center [395, 321] width 15 height 15
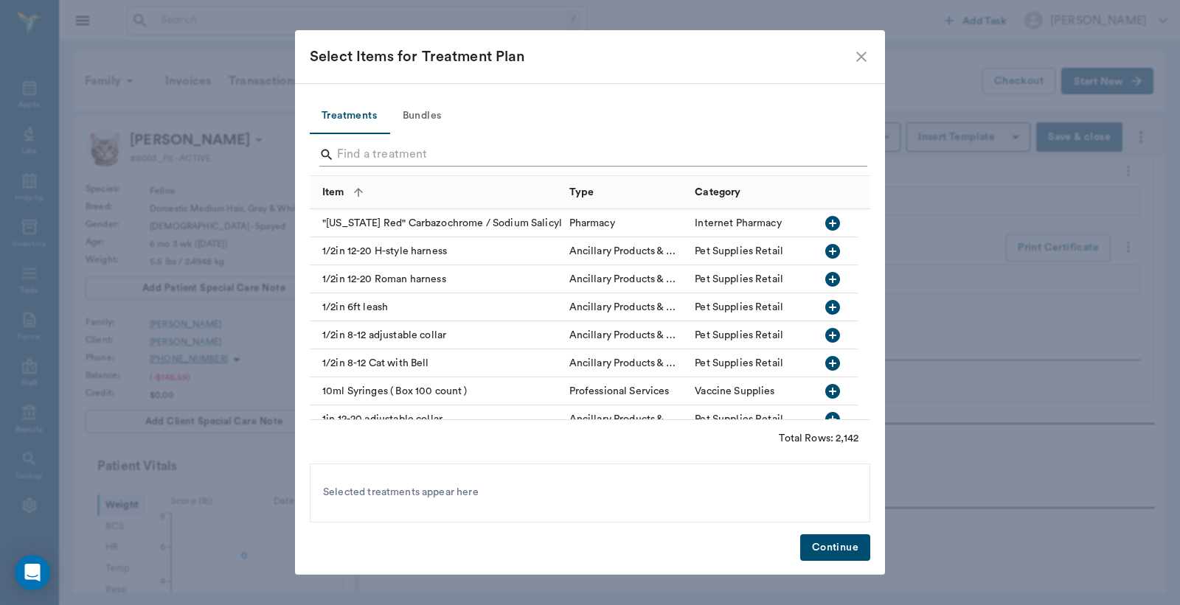
click at [483, 143] on input "Search" at bounding box center [591, 155] width 508 height 24
